Goal: Find specific page/section

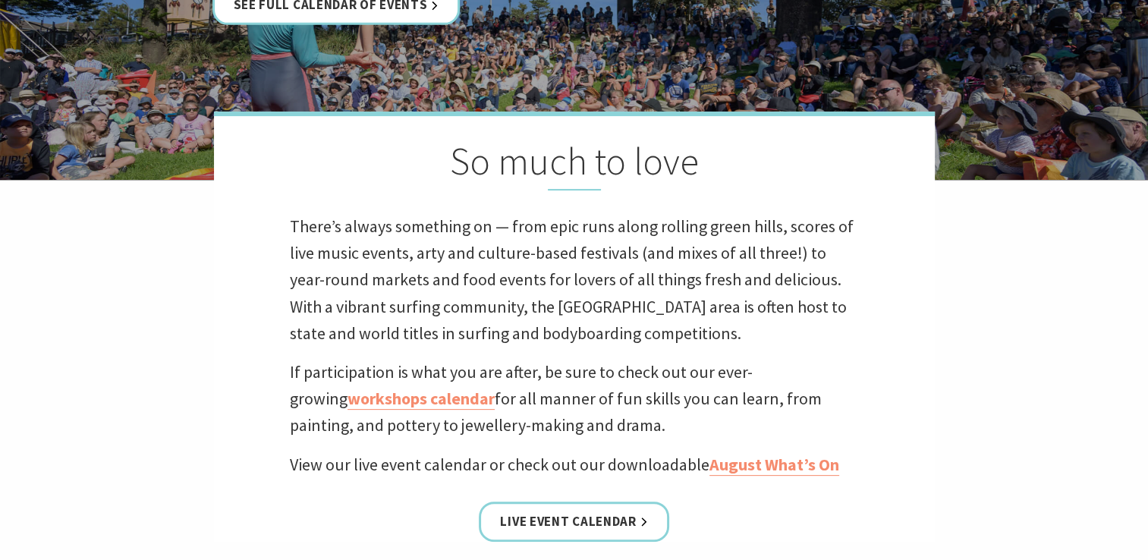
scroll to position [455, 0]
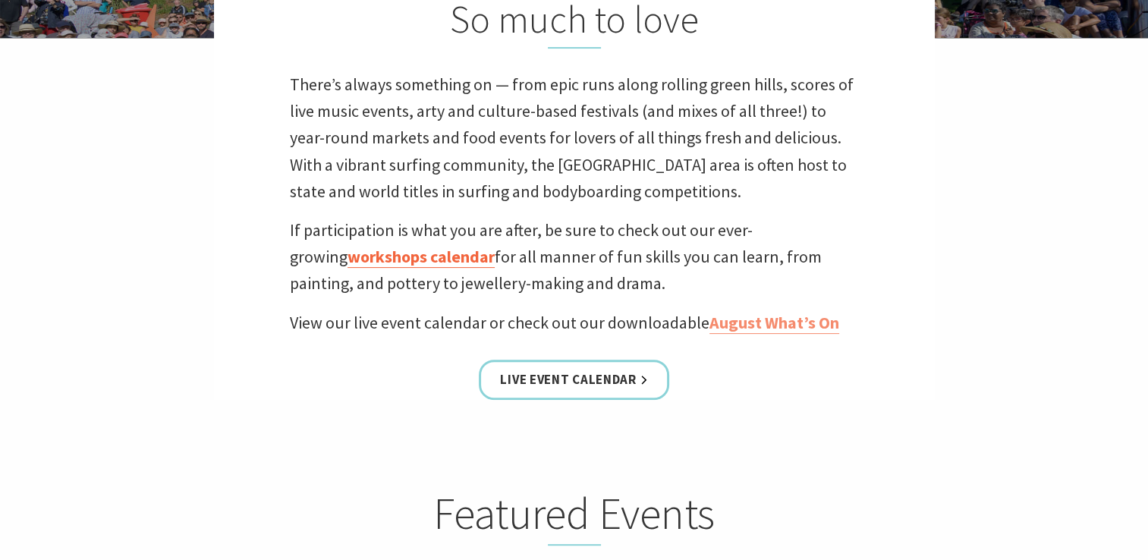
click at [370, 255] on link "workshops calendar" at bounding box center [420, 257] width 147 height 22
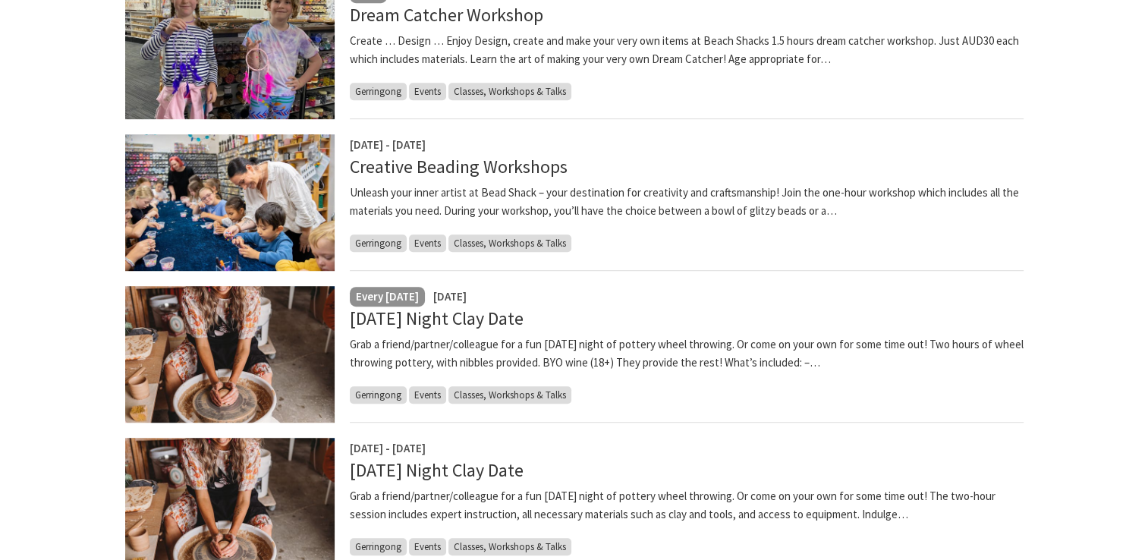
scroll to position [910, 0]
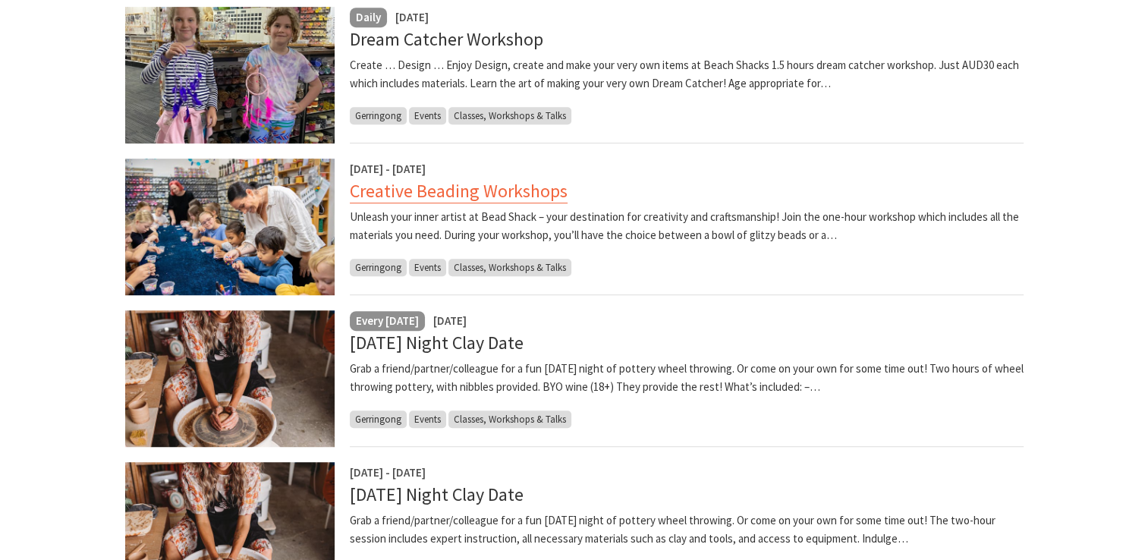
click at [407, 194] on link "Creative Beading Workshops" at bounding box center [459, 191] width 218 height 24
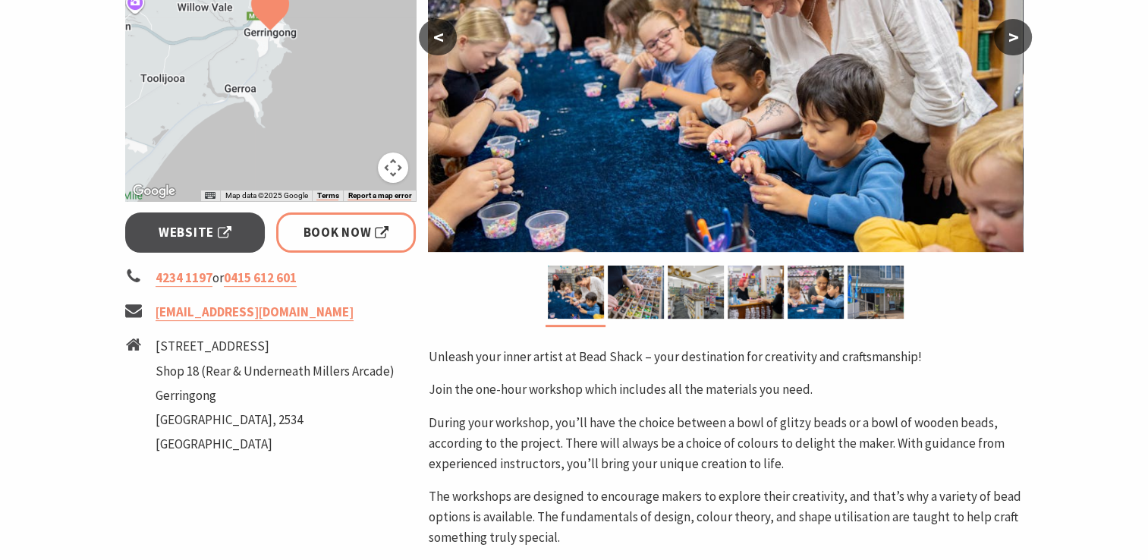
scroll to position [531, 0]
